Goal: Book appointment/travel/reservation

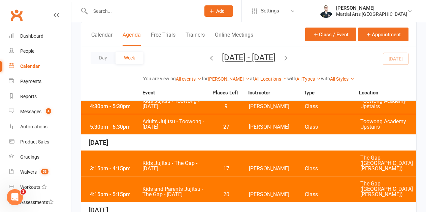
scroll to position [180, 0]
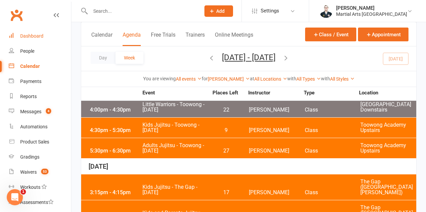
click at [27, 33] on link "Dashboard" at bounding box center [40, 36] width 62 height 15
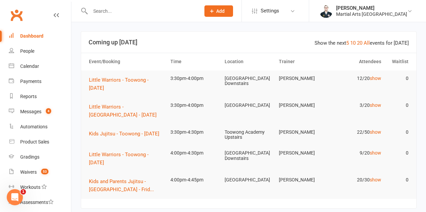
scroll to position [67, 0]
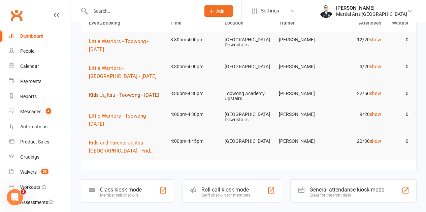
click at [118, 92] on button "Kids Jujitsu - Toowong - [DATE]" at bounding box center [126, 95] width 75 height 8
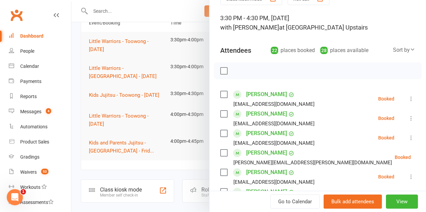
scroll to position [101, 0]
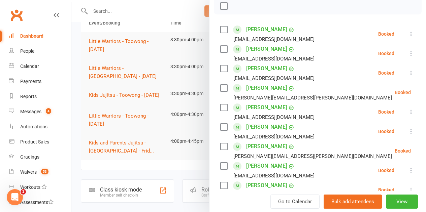
click at [145, 80] on div at bounding box center [248, 106] width 354 height 212
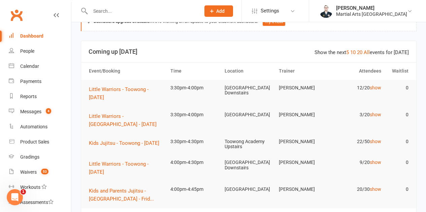
scroll to position [0, 0]
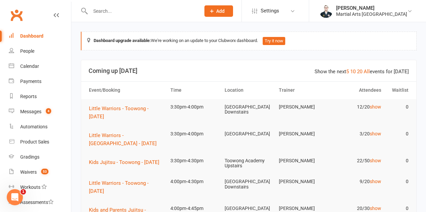
drag, startPoint x: 99, startPoint y: 21, endPoint x: 110, endPoint y: 14, distance: 13.4
click at [100, 21] on div at bounding box center [138, 11] width 115 height 22
click at [110, 14] on input "text" at bounding box center [141, 10] width 107 height 9
click at [408, 10] on icon at bounding box center [409, 10] width 5 height 5
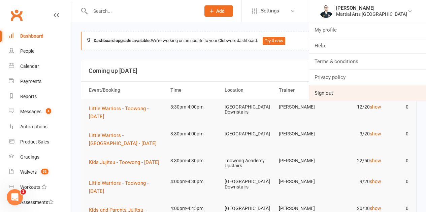
click at [355, 99] on link "Sign out" at bounding box center [367, 92] width 117 height 15
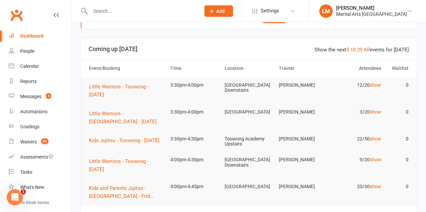
scroll to position [34, 0]
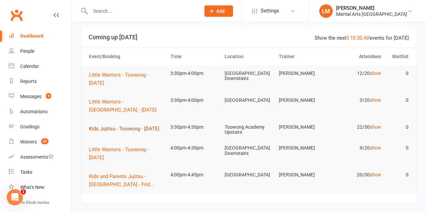
click at [128, 130] on span "Kids Jujitsu - Toowong - [DATE]" at bounding box center [124, 129] width 70 height 6
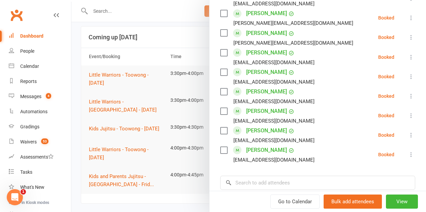
scroll to position [391, 0]
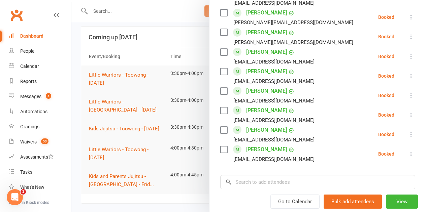
click at [220, 73] on label at bounding box center [223, 71] width 7 height 7
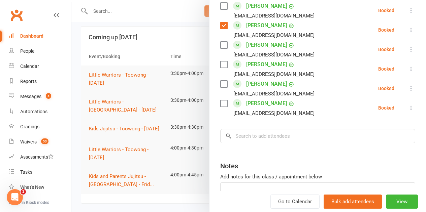
scroll to position [458, 0]
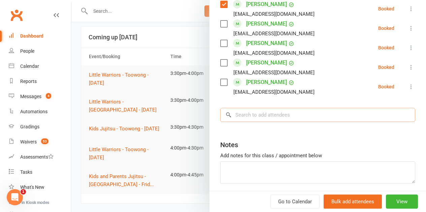
click at [252, 120] on input "search" at bounding box center [317, 115] width 195 height 14
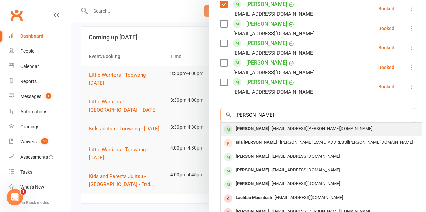
type input "[PERSON_NAME]"
click at [251, 128] on div "[PERSON_NAME]" at bounding box center [252, 129] width 39 height 10
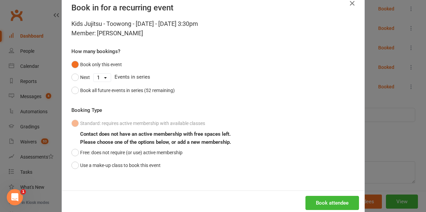
scroll to position [31, 0]
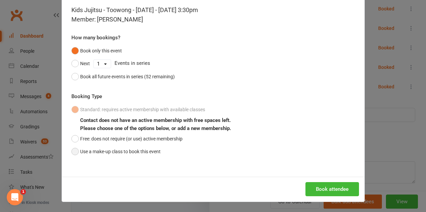
click at [101, 154] on button "Use a make-up class to book this event" at bounding box center [115, 151] width 89 height 13
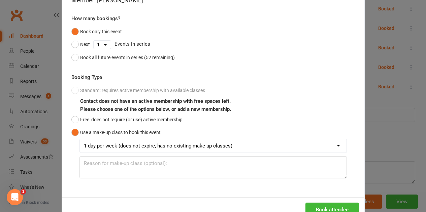
scroll to position [70, 0]
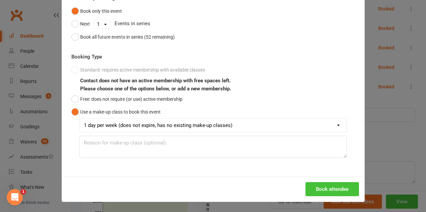
click at [342, 190] on button "Book attendee" at bounding box center [332, 189] width 54 height 14
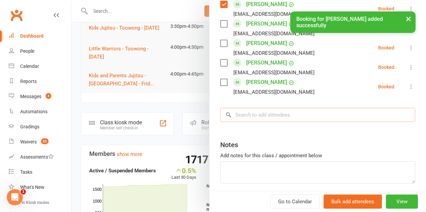
click at [249, 114] on input "search" at bounding box center [317, 115] width 195 height 14
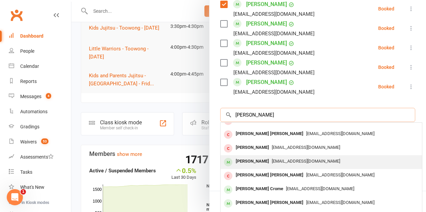
scroll to position [37, 0]
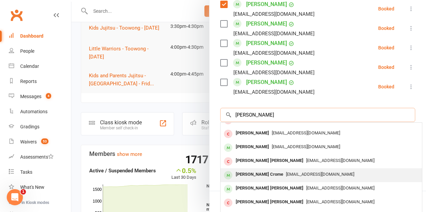
type input "[PERSON_NAME]"
click at [252, 173] on div "[PERSON_NAME] Crome" at bounding box center [259, 175] width 53 height 10
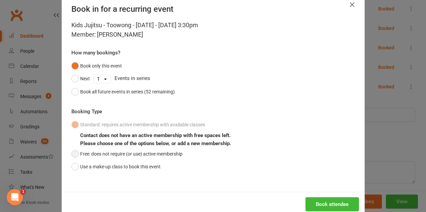
scroll to position [31, 0]
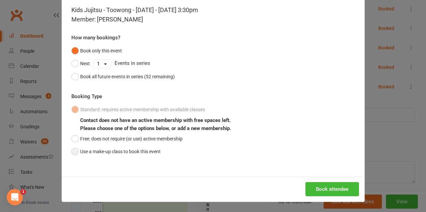
drag, startPoint x: 104, startPoint y: 152, endPoint x: 108, endPoint y: 147, distance: 6.0
click at [104, 151] on button "Use a make-up class to book this event" at bounding box center [115, 151] width 89 height 13
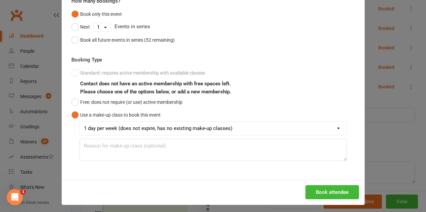
scroll to position [70, 0]
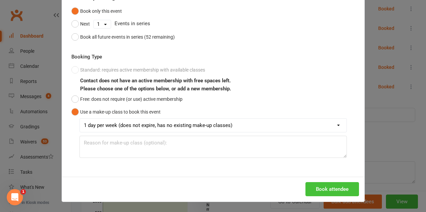
click at [334, 191] on button "Book attendee" at bounding box center [332, 189] width 54 height 14
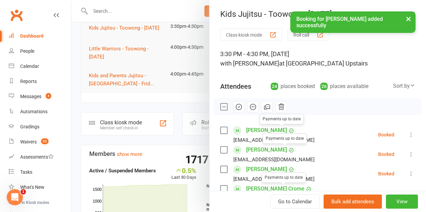
scroll to position [101, 0]
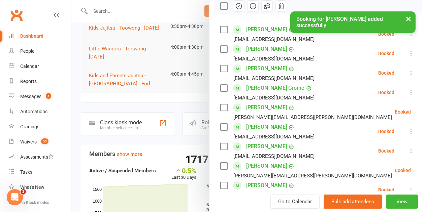
click at [220, 87] on label at bounding box center [223, 88] width 7 height 7
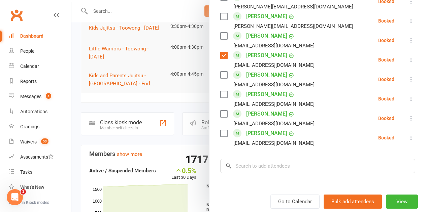
scroll to position [404, 0]
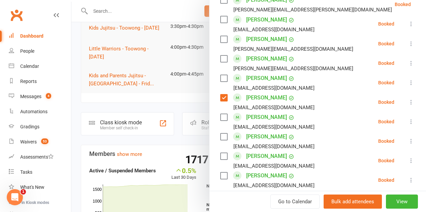
click at [220, 78] on label at bounding box center [223, 78] width 7 height 7
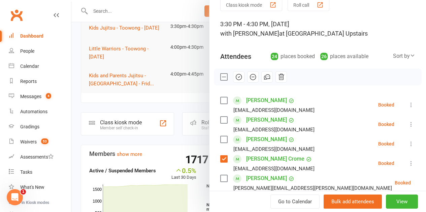
scroll to position [0, 0]
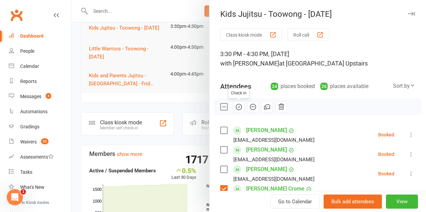
click at [235, 106] on icon "button" at bounding box center [238, 106] width 7 height 7
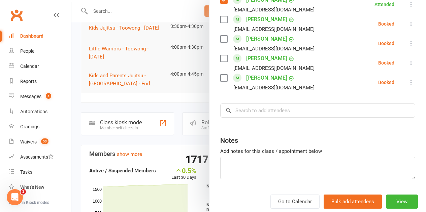
scroll to position [490, 0]
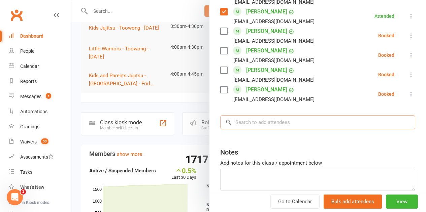
click at [245, 124] on input "search" at bounding box center [317, 122] width 195 height 14
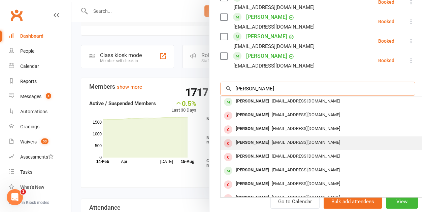
scroll to position [0, 0]
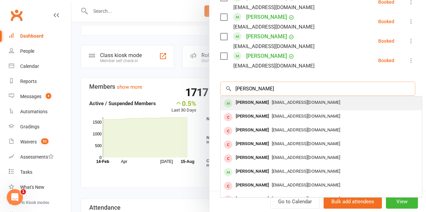
type input "[PERSON_NAME]"
click at [248, 98] on div "[PERSON_NAME]" at bounding box center [252, 103] width 39 height 10
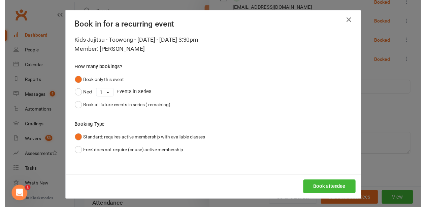
scroll to position [524, 0]
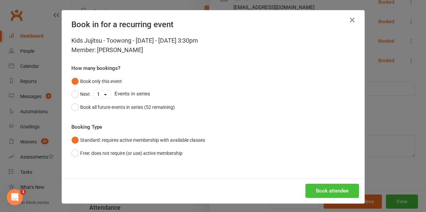
click at [334, 189] on button "Book attendee" at bounding box center [332, 191] width 54 height 14
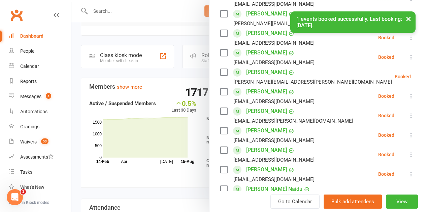
scroll to position [207, 0]
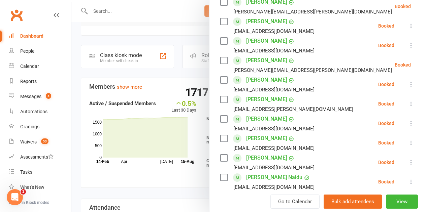
click at [220, 100] on label at bounding box center [223, 99] width 7 height 7
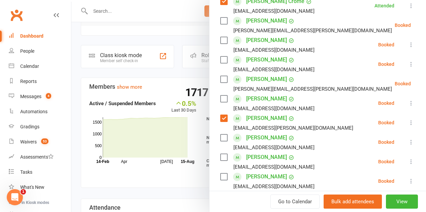
scroll to position [173, 0]
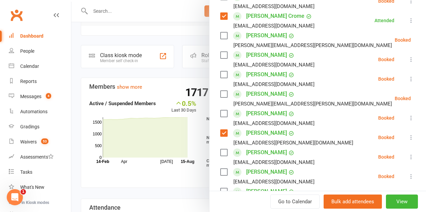
click at [221, 111] on label at bounding box center [223, 113] width 7 height 7
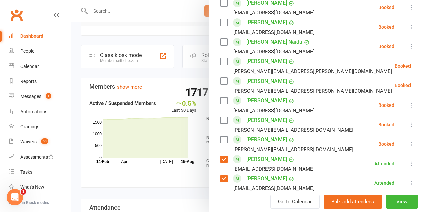
scroll to position [341, 0]
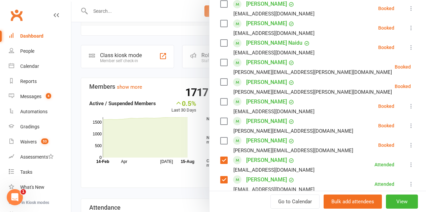
click at [220, 61] on label at bounding box center [223, 62] width 7 height 7
click at [220, 83] on label at bounding box center [223, 82] width 7 height 7
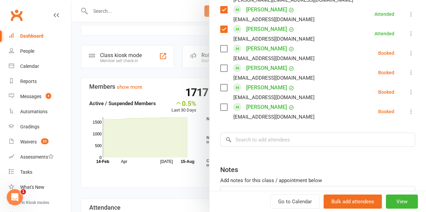
scroll to position [543, 0]
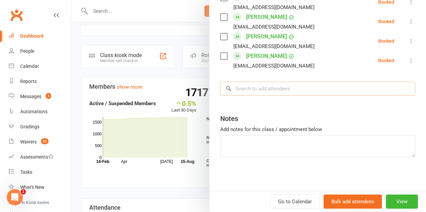
click at [279, 93] on input "search" at bounding box center [317, 89] width 195 height 14
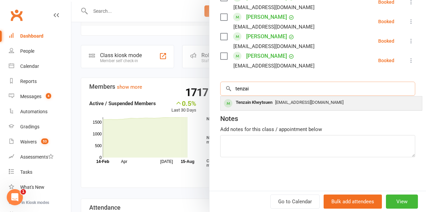
type input "tenzai"
click at [283, 100] on span "[EMAIL_ADDRESS][DOMAIN_NAME]" at bounding box center [309, 102] width 68 height 5
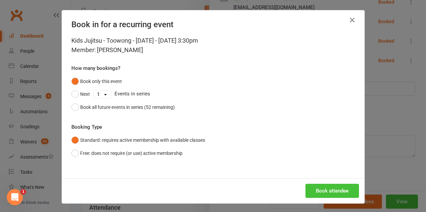
drag, startPoint x: 321, startPoint y: 189, endPoint x: 317, endPoint y: 175, distance: 14.4
click at [321, 189] on button "Book attendee" at bounding box center [332, 191] width 54 height 14
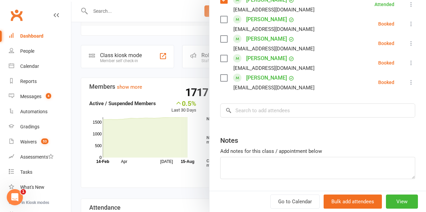
scroll to position [529, 0]
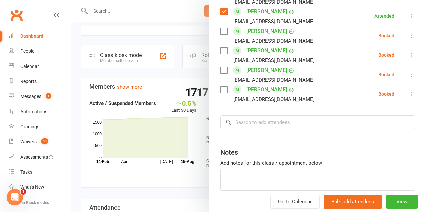
click at [220, 49] on label at bounding box center [223, 50] width 7 height 7
click at [220, 31] on label at bounding box center [223, 31] width 7 height 7
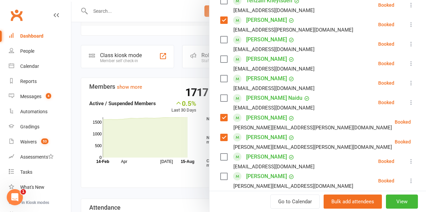
scroll to position [293, 0]
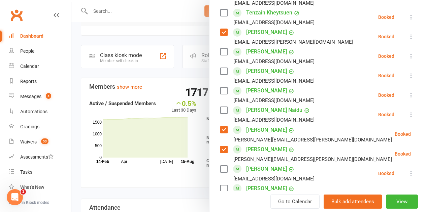
click at [222, 112] on div "[PERSON_NAME] Naidu [EMAIL_ADDRESS][DOMAIN_NAME]" at bounding box center [268, 115] width 97 height 20
drag, startPoint x: 218, startPoint y: 110, endPoint x: 219, endPoint y: 100, distance: 10.1
click at [220, 109] on label at bounding box center [223, 110] width 7 height 7
click at [220, 88] on label at bounding box center [223, 90] width 7 height 7
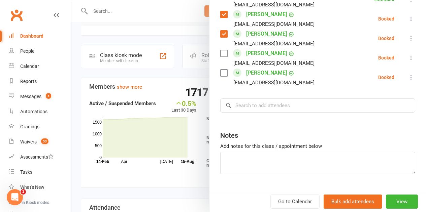
scroll to position [563, 0]
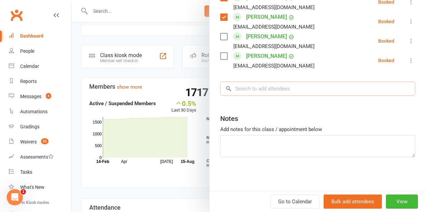
click at [234, 90] on input "search" at bounding box center [317, 89] width 195 height 14
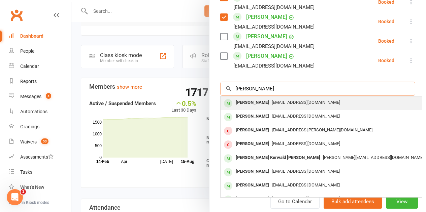
type input "[PERSON_NAME]"
click at [247, 101] on div "[PERSON_NAME]" at bounding box center [252, 103] width 39 height 10
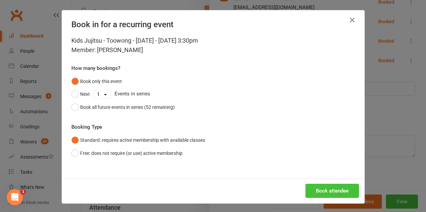
click at [321, 187] on button "Book attendee" at bounding box center [332, 191] width 54 height 14
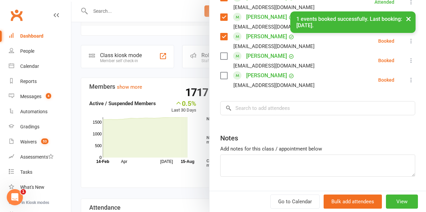
scroll to position [582, 0]
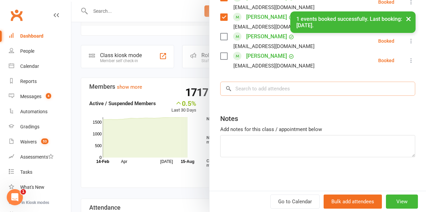
click at [250, 92] on input "search" at bounding box center [317, 89] width 195 height 14
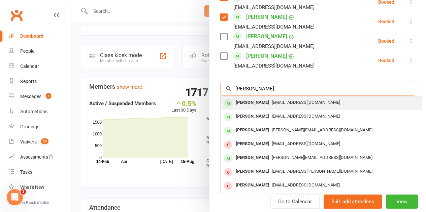
type input "[PERSON_NAME]"
click at [256, 101] on div "[PERSON_NAME]" at bounding box center [252, 103] width 39 height 10
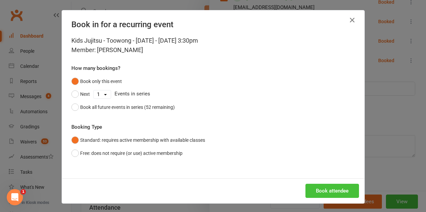
click at [318, 192] on button "Book attendee" at bounding box center [332, 191] width 54 height 14
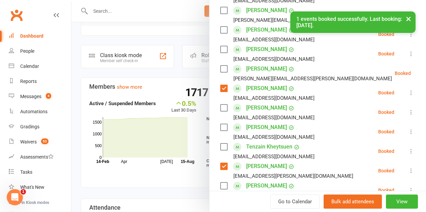
scroll to position [198, 0]
drag, startPoint x: 218, startPoint y: 130, endPoint x: 216, endPoint y: 98, distance: 31.3
click at [220, 127] on label at bounding box center [223, 128] width 7 height 7
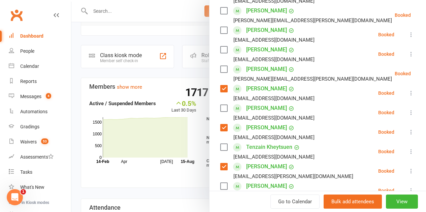
click at [220, 111] on label at bounding box center [223, 108] width 7 height 7
click at [222, 145] on div "Tenzain Kheytsuen [EMAIL_ADDRESS][DOMAIN_NAME]" at bounding box center [268, 152] width 97 height 20
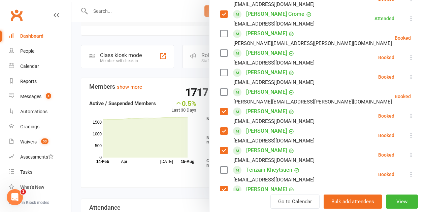
scroll to position [164, 0]
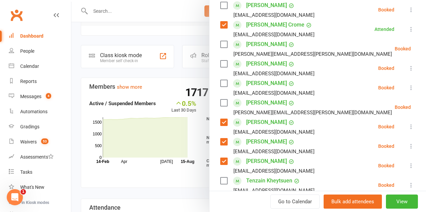
click at [220, 184] on label at bounding box center [223, 181] width 7 height 7
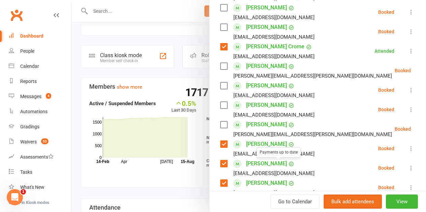
scroll to position [97, 0]
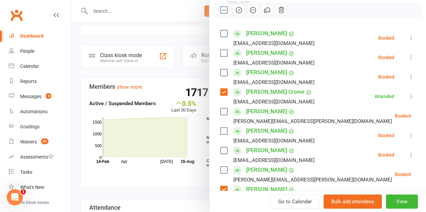
click at [236, 7] on icon "button" at bounding box center [239, 10] width 6 height 6
click at [220, 10] on label at bounding box center [223, 10] width 7 height 7
click at [220, 31] on label at bounding box center [223, 33] width 7 height 7
click at [220, 54] on label at bounding box center [223, 53] width 7 height 7
click at [220, 75] on label at bounding box center [223, 72] width 7 height 7
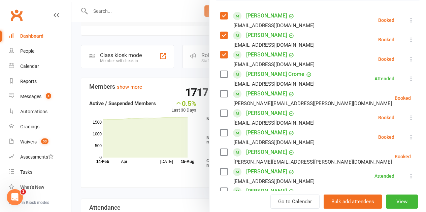
scroll to position [131, 0]
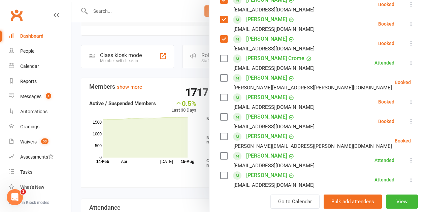
click at [220, 77] on label at bounding box center [223, 78] width 7 height 7
click at [220, 98] on label at bounding box center [223, 97] width 7 height 7
drag, startPoint x: 219, startPoint y: 116, endPoint x: 221, endPoint y: 120, distance: 4.5
click at [220, 117] on label at bounding box center [223, 117] width 7 height 7
click at [220, 134] on label at bounding box center [223, 136] width 7 height 7
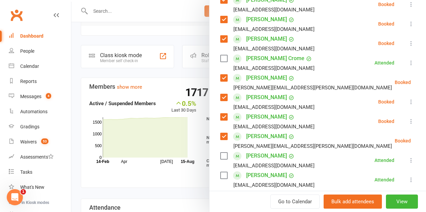
click at [220, 78] on label at bounding box center [223, 78] width 7 height 7
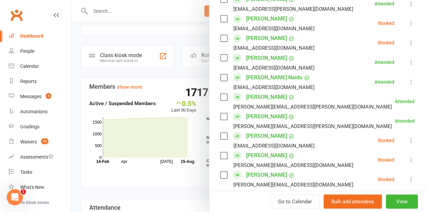
scroll to position [366, 0]
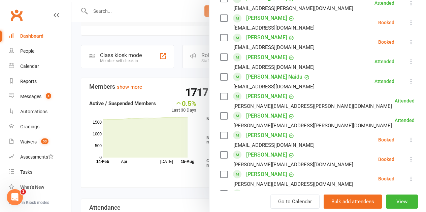
click at [220, 15] on label at bounding box center [223, 18] width 7 height 7
click at [220, 38] on label at bounding box center [223, 37] width 7 height 7
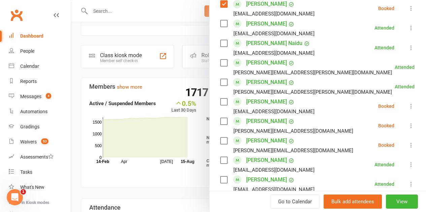
scroll to position [433, 0]
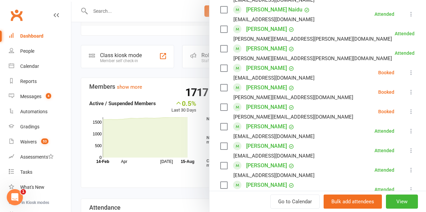
click at [222, 67] on div "[PERSON_NAME] [EMAIL_ADDRESS][DOMAIN_NAME]" at bounding box center [268, 73] width 97 height 20
click at [220, 69] on label at bounding box center [223, 68] width 7 height 7
drag, startPoint x: 219, startPoint y: 86, endPoint x: 218, endPoint y: 93, distance: 6.1
click at [220, 90] on label at bounding box center [223, 87] width 7 height 7
click at [220, 68] on label at bounding box center [223, 68] width 7 height 7
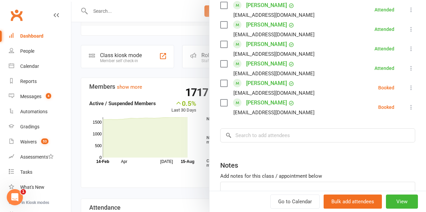
scroll to position [568, 0]
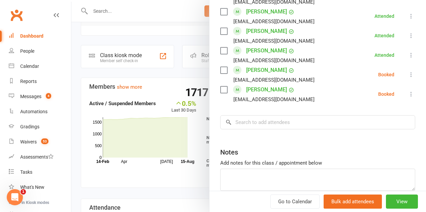
click at [220, 69] on label at bounding box center [223, 70] width 7 height 7
click at [221, 70] on label at bounding box center [223, 70] width 7 height 7
click at [220, 87] on label at bounding box center [223, 89] width 7 height 7
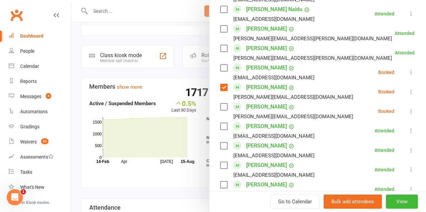
scroll to position [433, 0]
click at [220, 88] on label at bounding box center [223, 87] width 7 height 7
click at [220, 69] on label at bounding box center [223, 68] width 7 height 7
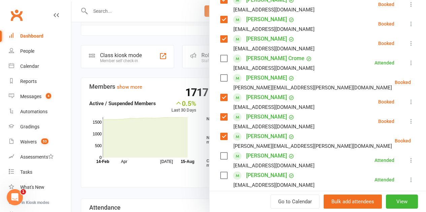
scroll to position [97, 0]
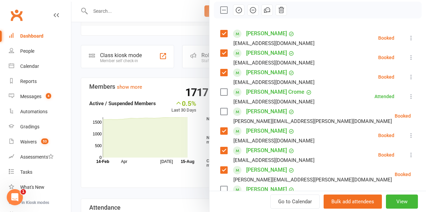
click at [250, 8] on icon "button" at bounding box center [252, 9] width 7 height 7
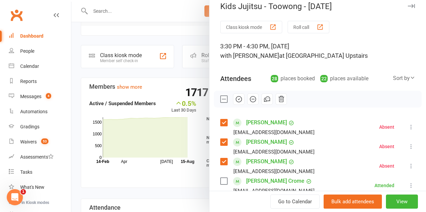
scroll to position [0, 0]
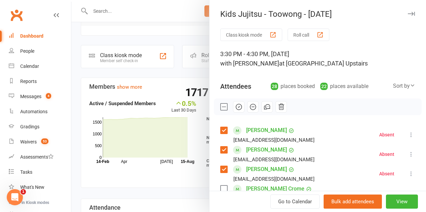
click at [220, 108] on label at bounding box center [223, 107] width 7 height 7
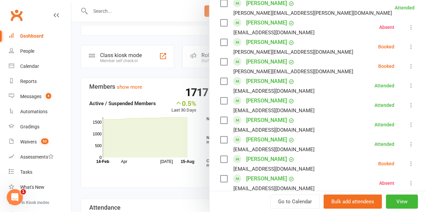
scroll to position [538, 0]
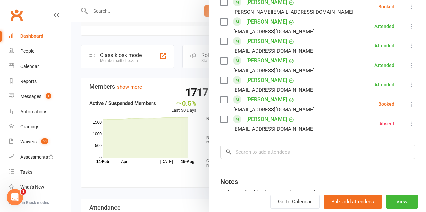
click at [220, 100] on label at bounding box center [223, 100] width 7 height 7
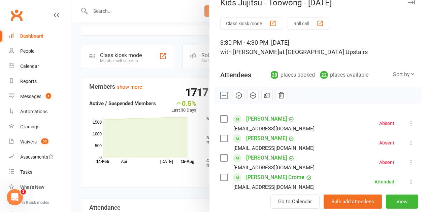
scroll to position [0, 0]
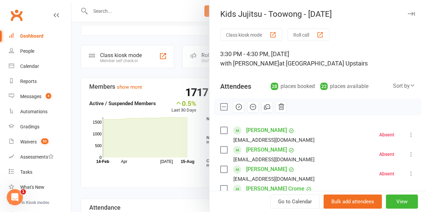
click at [235, 106] on icon "button" at bounding box center [238, 106] width 7 height 7
click at [220, 104] on label at bounding box center [223, 107] width 7 height 7
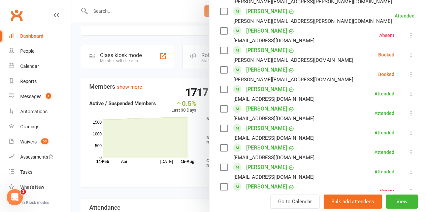
scroll to position [471, 0]
click at [220, 51] on label at bounding box center [223, 50] width 7 height 7
click at [220, 73] on label at bounding box center [223, 69] width 7 height 7
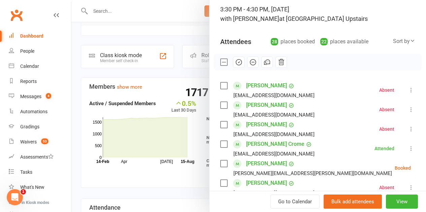
scroll to position [34, 0]
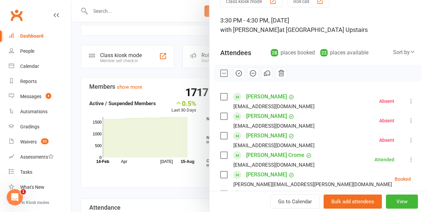
click at [233, 69] on button "button" at bounding box center [238, 73] width 11 height 11
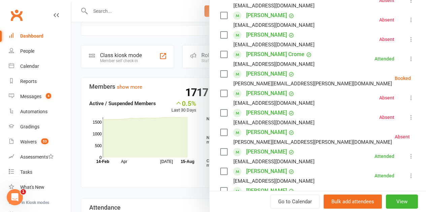
scroll to position [67, 0]
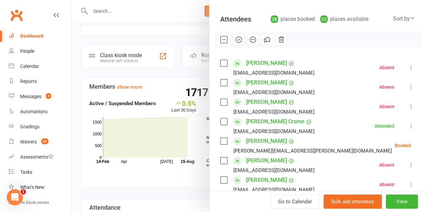
click at [220, 36] on label at bounding box center [223, 39] width 7 height 7
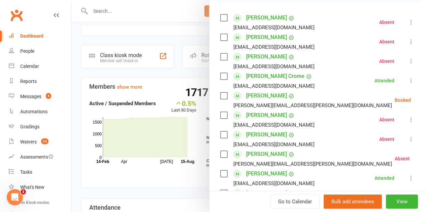
scroll to position [101, 0]
